Goal: Transaction & Acquisition: Purchase product/service

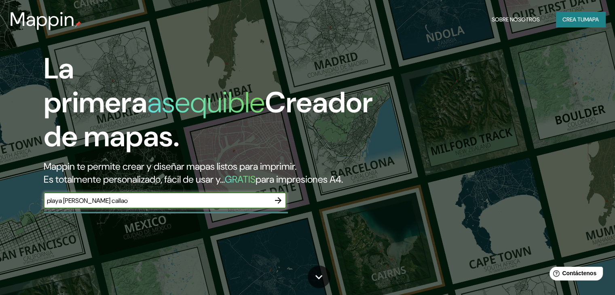
type input "playa [PERSON_NAME] callao"
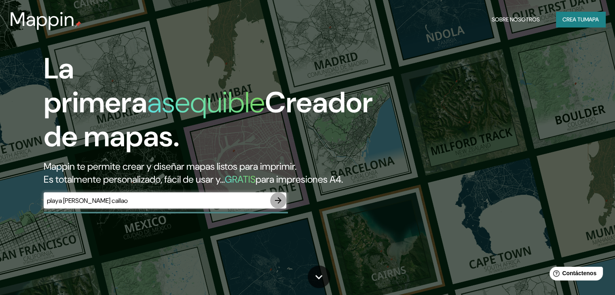
click at [278, 204] on icon "button" at bounding box center [278, 200] width 6 height 6
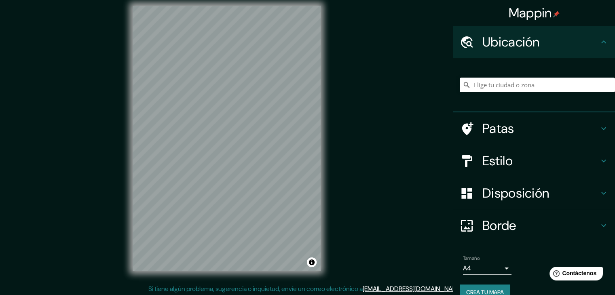
scroll to position [9, 0]
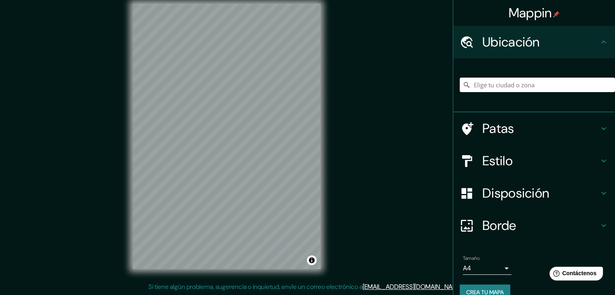
click at [507, 85] on input "Elige tu ciudad o zona" at bounding box center [537, 85] width 155 height 15
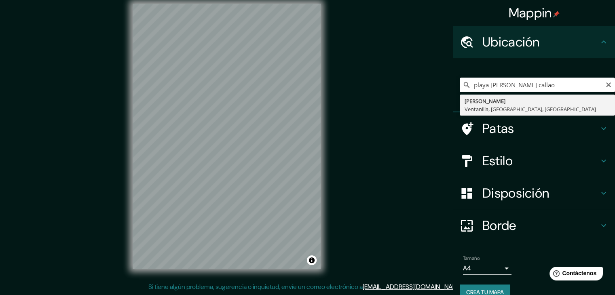
type input "[PERSON_NAME][GEOGRAPHIC_DATA], [GEOGRAPHIC_DATA], [GEOGRAPHIC_DATA]"
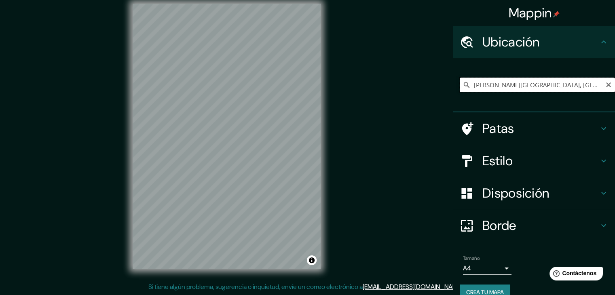
click at [578, 87] on input "[PERSON_NAME][GEOGRAPHIC_DATA], [GEOGRAPHIC_DATA], [GEOGRAPHIC_DATA]" at bounding box center [537, 85] width 155 height 15
click at [341, 126] on div "Mappin Ubicación [PERSON_NAME][GEOGRAPHIC_DATA], [GEOGRAPHIC_DATA] Patas Estilo…" at bounding box center [307, 143] width 615 height 305
click at [559, 125] on h4 "Patas" at bounding box center [541, 129] width 117 height 16
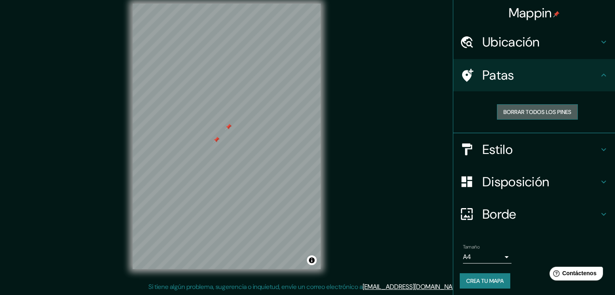
click at [550, 113] on font "Borrar todos los pines" at bounding box center [538, 111] width 68 height 7
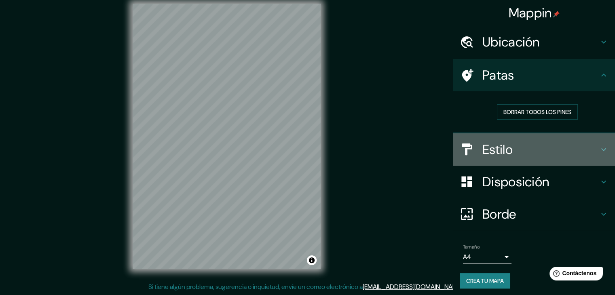
click at [547, 141] on div "Estilo" at bounding box center [535, 150] width 162 height 32
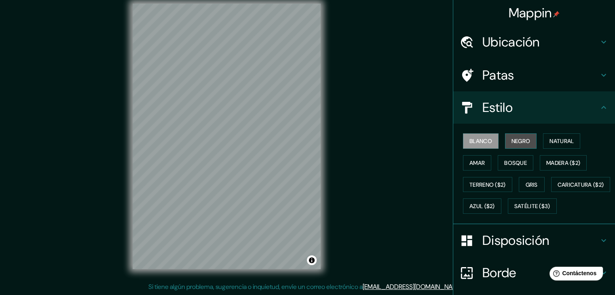
click at [512, 140] on font "Negro" at bounding box center [521, 141] width 19 height 7
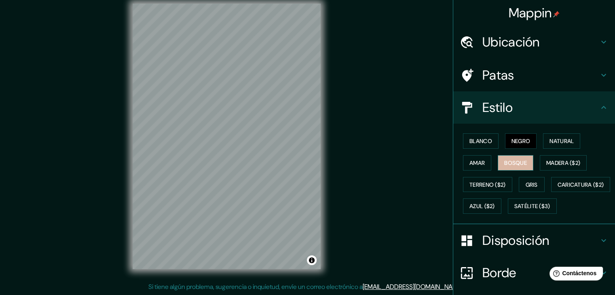
click at [505, 164] on font "Bosque" at bounding box center [516, 162] width 23 height 7
click at [474, 162] on font "Amar" at bounding box center [477, 162] width 15 height 7
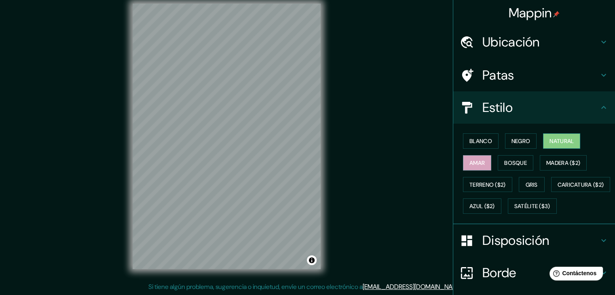
click at [551, 142] on font "Natural" at bounding box center [562, 141] width 24 height 7
click at [533, 181] on font "Gris" at bounding box center [532, 184] width 12 height 7
